Goal: Information Seeking & Learning: Learn about a topic

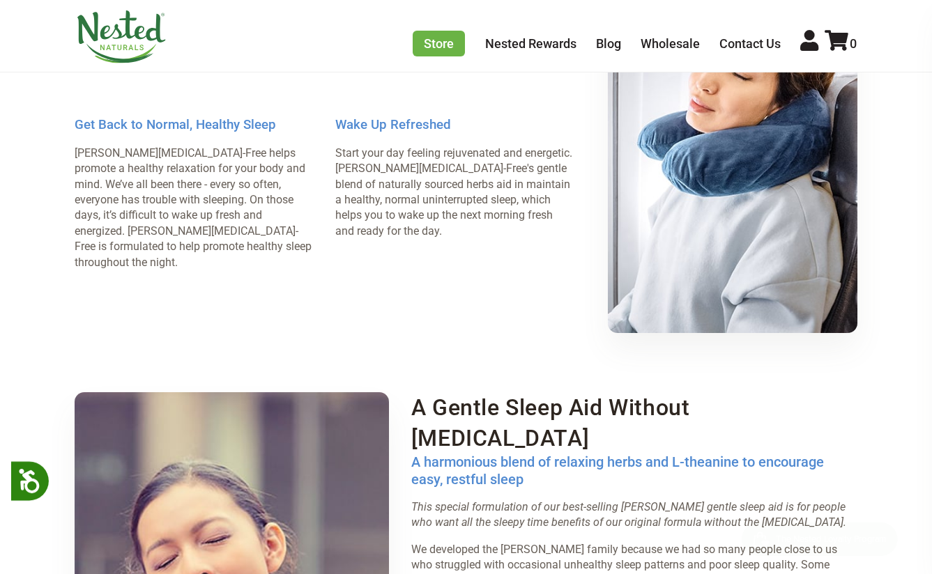
scroll to position [1723, 0]
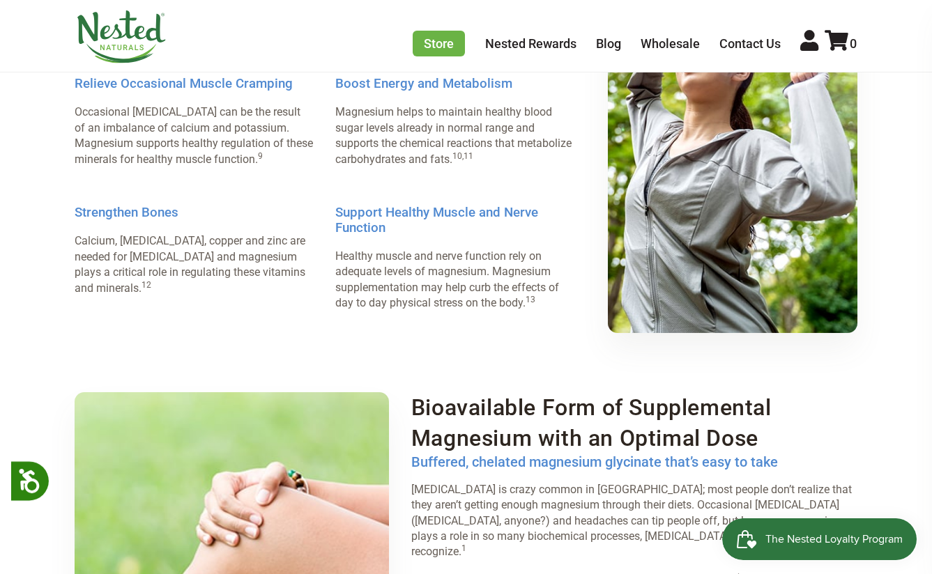
scroll to position [1723, 0]
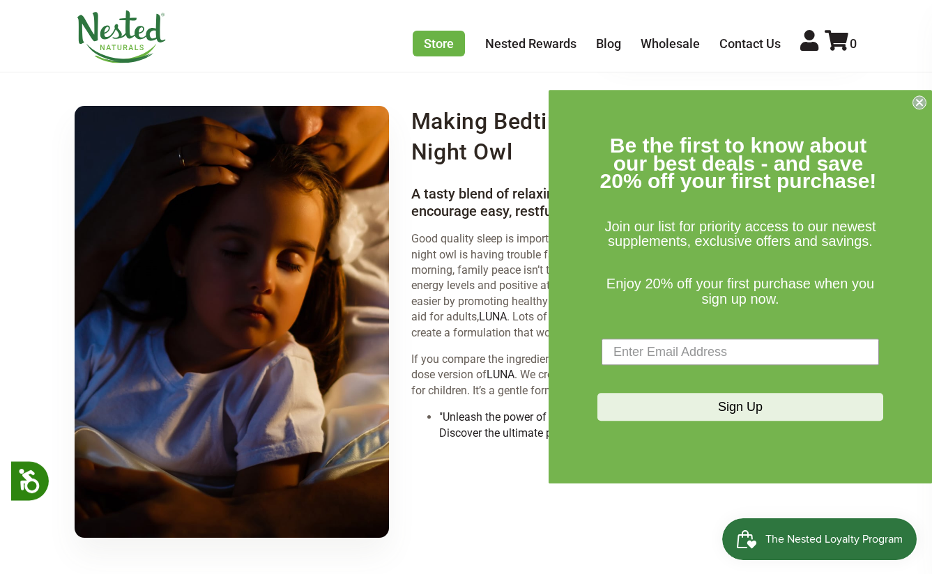
scroll to position [1723, 0]
